Goal: Task Accomplishment & Management: Use online tool/utility

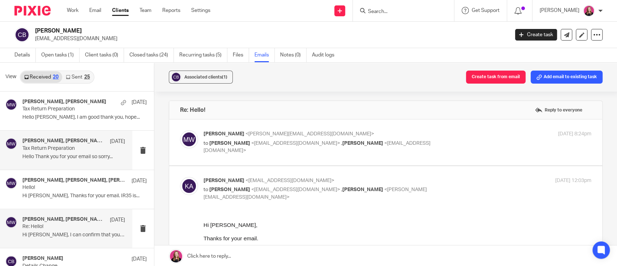
scroll to position [63, 0]
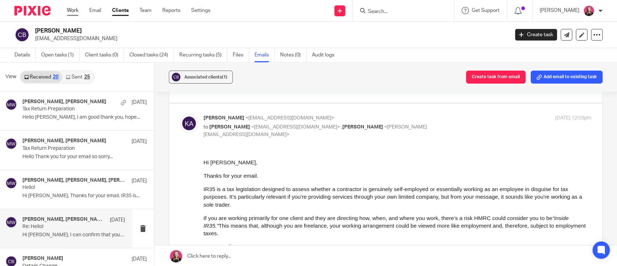
click at [72, 10] on link "Work" at bounding box center [73, 10] width 12 height 7
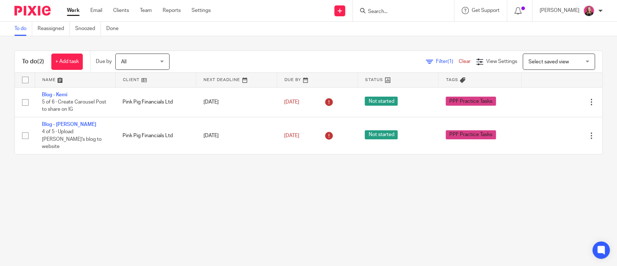
click at [386, 11] on input "Search" at bounding box center [399, 12] width 65 height 7
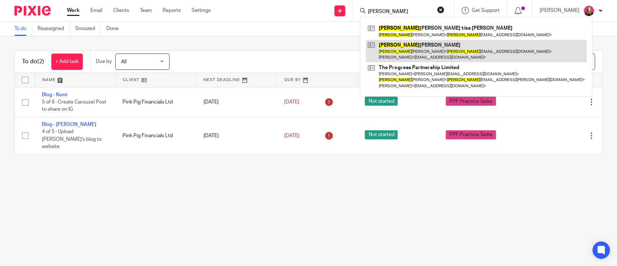
type input "charlot"
click at [397, 50] on link at bounding box center [476, 51] width 221 height 22
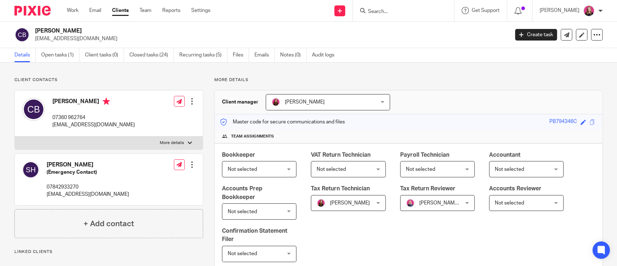
click at [249, 51] on link "Files" at bounding box center [241, 55] width 16 height 14
click at [254, 52] on ul "Details Open tasks (1) Client tasks (0) Closed tasks (24) Recurring tasks (5) F…" at bounding box center [179, 55] width 331 height 14
click at [268, 56] on link "Emails" at bounding box center [265, 55] width 20 height 14
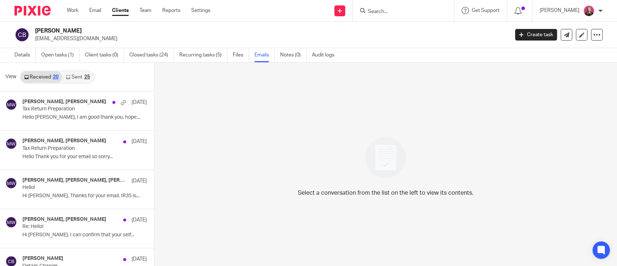
click at [27, 75] on icon at bounding box center [26, 77] width 4 height 4
click at [64, 54] on link "Open tasks (1)" at bounding box center [60, 55] width 38 height 14
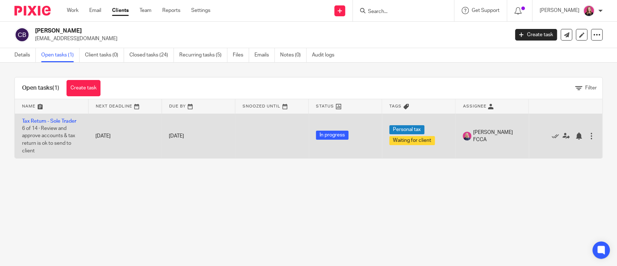
click at [61, 118] on td "Tax Return - Sole Trader 6 of 14 · Review and approve accounts & tax return is …" at bounding box center [51, 136] width 73 height 44
click at [61, 119] on link "Tax Return - Sole Trader" at bounding box center [49, 121] width 54 height 5
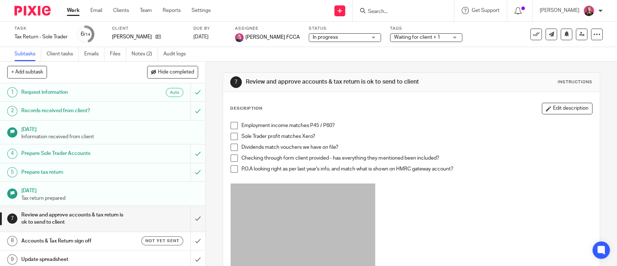
click at [74, 7] on link "Work" at bounding box center [73, 10] width 13 height 7
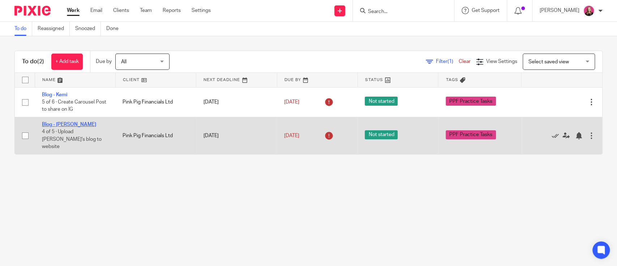
click at [68, 122] on link "Blog - [PERSON_NAME]" at bounding box center [69, 124] width 54 height 5
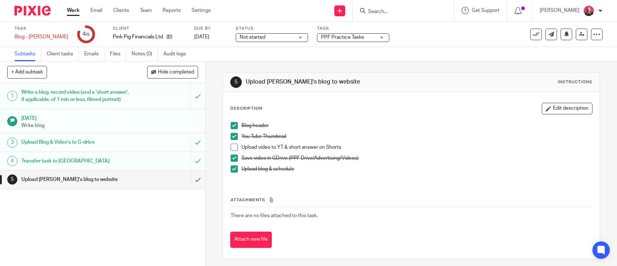
click at [231, 151] on li "Upload video to YT & short answer on Shorts" at bounding box center [411, 149] width 361 height 11
click at [231, 147] on span at bounding box center [234, 147] width 7 height 7
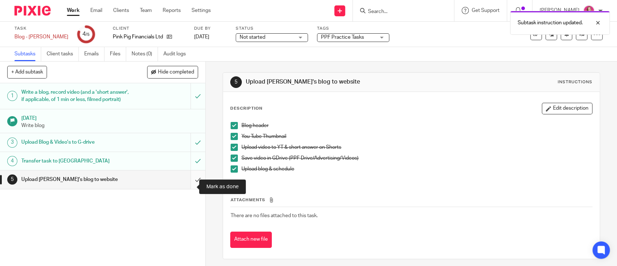
click at [185, 187] on input "submit" at bounding box center [102, 179] width 205 height 18
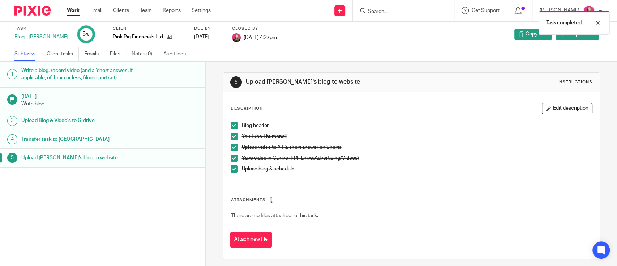
click at [72, 13] on link "Work" at bounding box center [73, 10] width 13 height 7
